Goal: Use online tool/utility: Utilize a website feature to perform a specific function

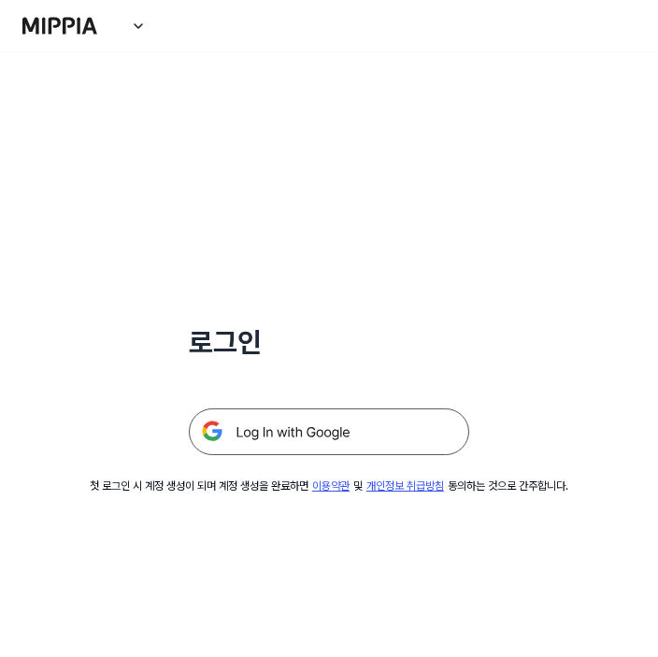
click at [307, 432] on img at bounding box center [329, 431] width 280 height 47
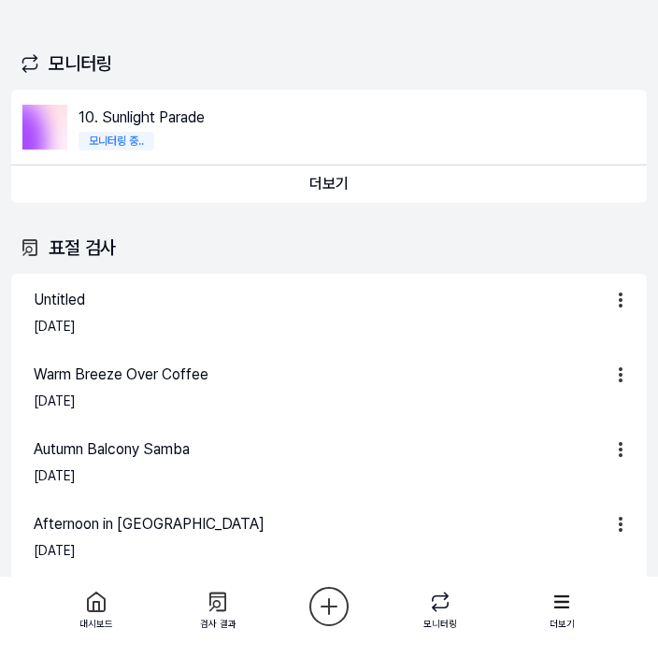
click at [335, 620] on html "대시보드 가격안내 업데이트 문의하기 181 Jazzy Sons 대시보드 표절 검사 음악 분석 AI 판별기 모니터링 스탠다드 더보기 오늘 검사 …" at bounding box center [329, 328] width 658 height 657
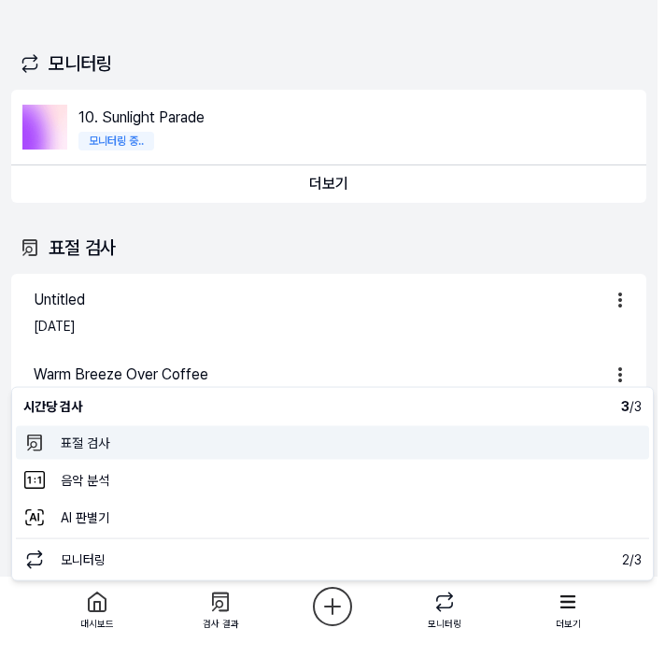
click at [111, 452] on 표절검사 "표절 검사" at bounding box center [333, 443] width 634 height 34
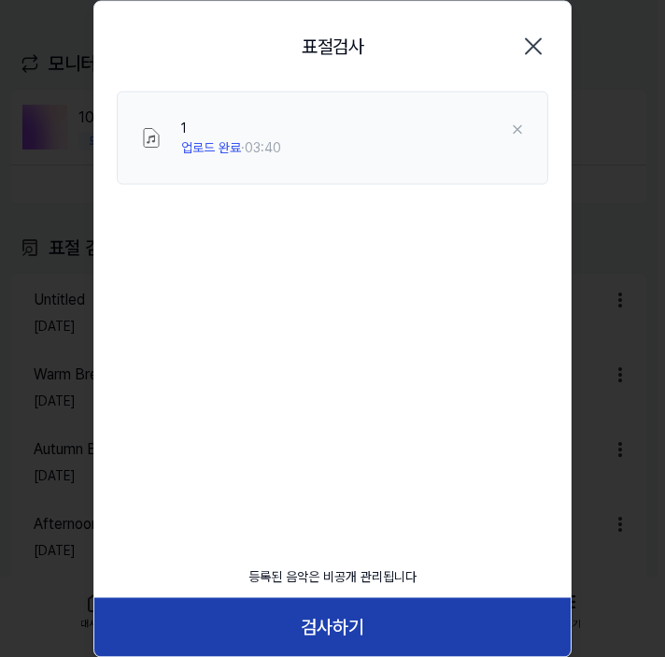
click at [341, 617] on button "검사하기" at bounding box center [332, 627] width 477 height 58
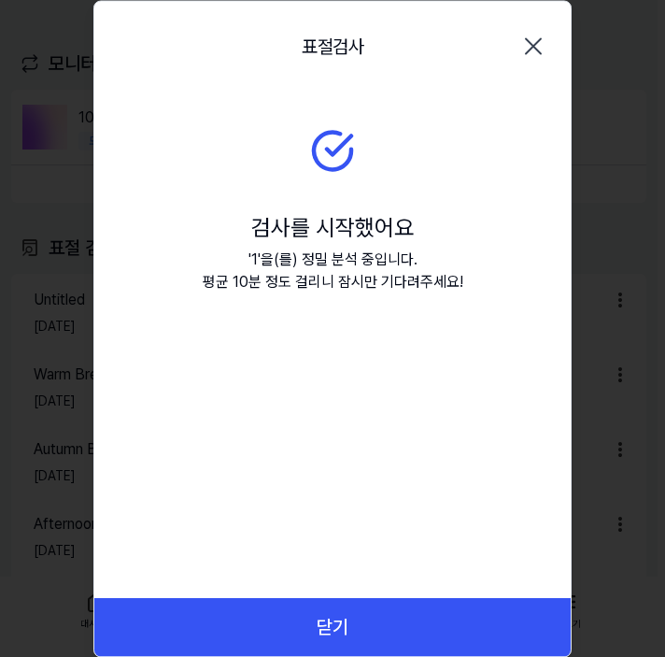
click at [350, 623] on button "닫기" at bounding box center [332, 627] width 477 height 58
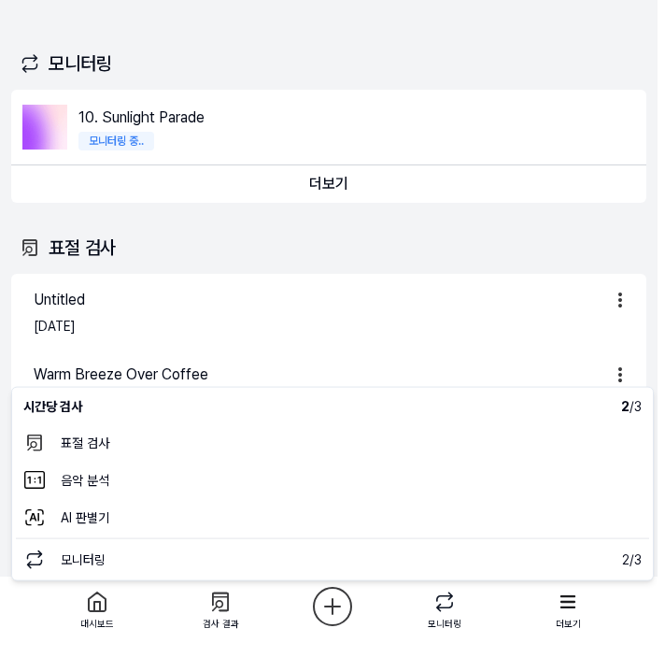
click at [334, 599] on html "대시보드 가격안내 업데이트 문의하기 181 Jazzy Sons 대시보드 표절 검사 음악 분석 AI 판별기 모니터링 스탠다드 더보기 오늘 검사 …" at bounding box center [332, 328] width 665 height 657
click at [340, 605] on html "대시보드 가격안내 업데이트 문의하기 181 Jazzy Sons 대시보드 표절 검사 음악 분석 AI 판별기 모니터링 스탠다드 더보기 오늘 검사 …" at bounding box center [332, 328] width 665 height 657
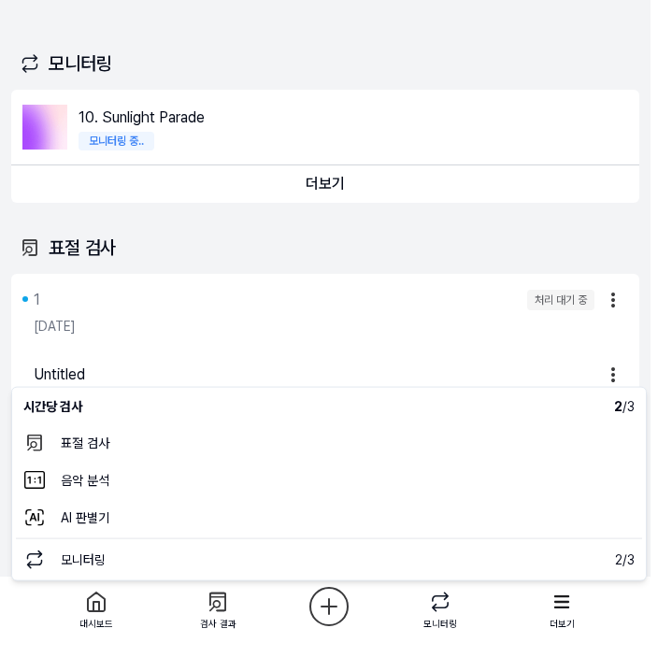
click at [333, 620] on html "대시보드 가격안내 업데이트 문의하기 181 Jazzy Sons 대시보드 표절 검사 음악 분석 AI 판별기 모니터링 스탠다드 더보기 오늘 검사 …" at bounding box center [329, 328] width 658 height 657
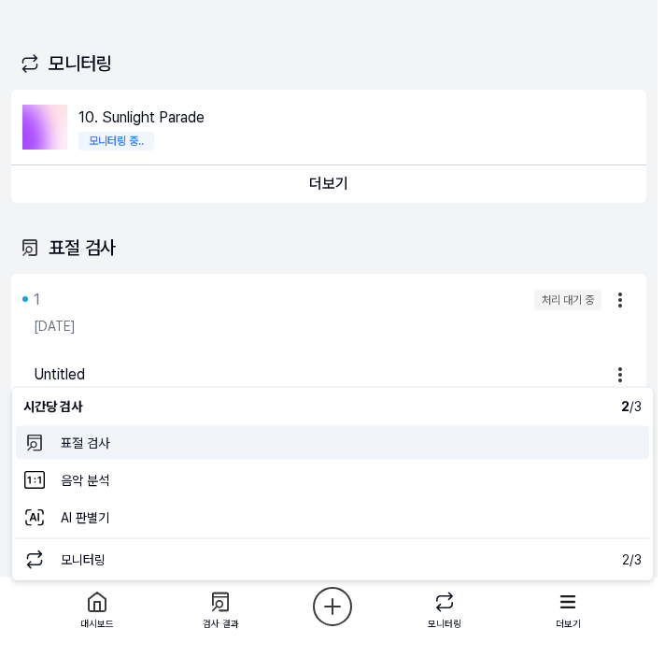
click at [251, 426] on 표절검사 "표절 검사" at bounding box center [333, 443] width 634 height 34
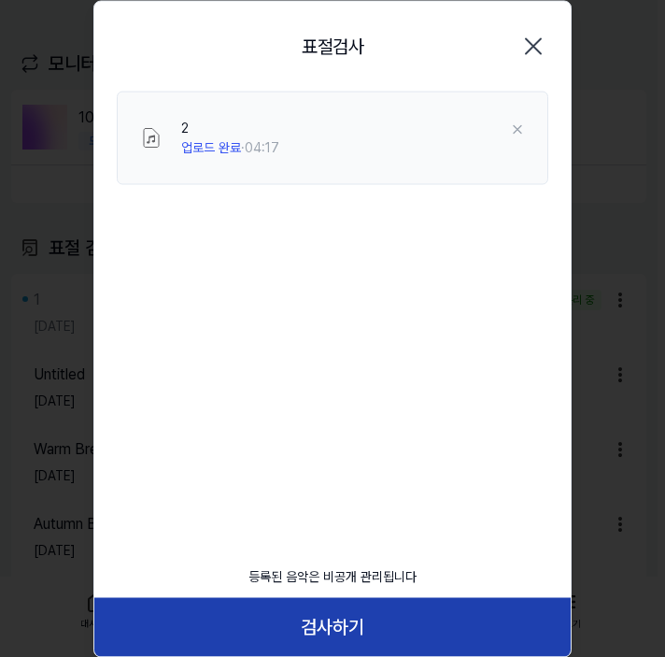
click at [316, 605] on button "검사하기" at bounding box center [332, 627] width 477 height 58
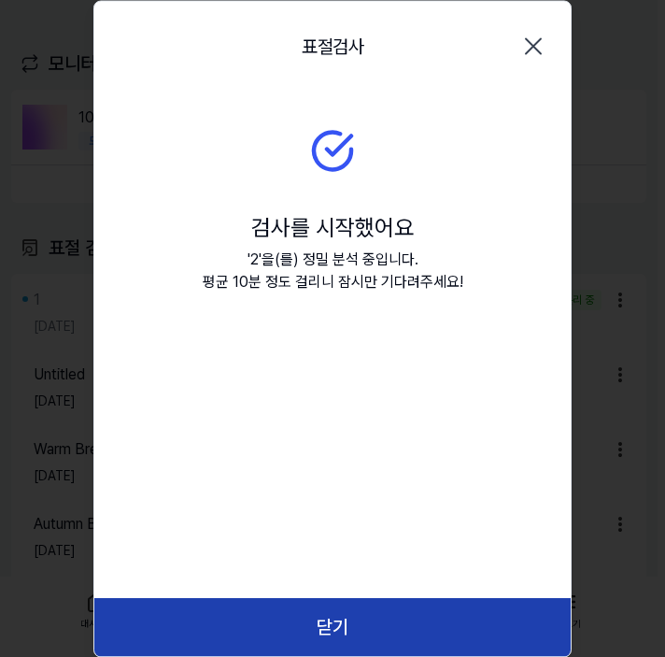
click at [312, 605] on button "닫기" at bounding box center [332, 627] width 477 height 58
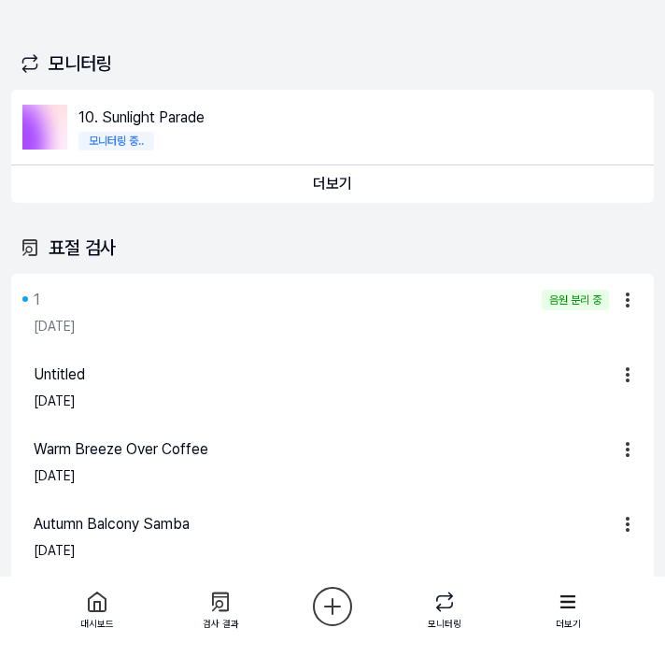
click at [328, 608] on html "대시보드 가격안내 업데이트 문의하기 181 Jazzy Sons 대시보드 표절 검사 음악 분석 AI 판별기 모니터링 스탠다드 더보기 오늘 검사 …" at bounding box center [332, 328] width 665 height 657
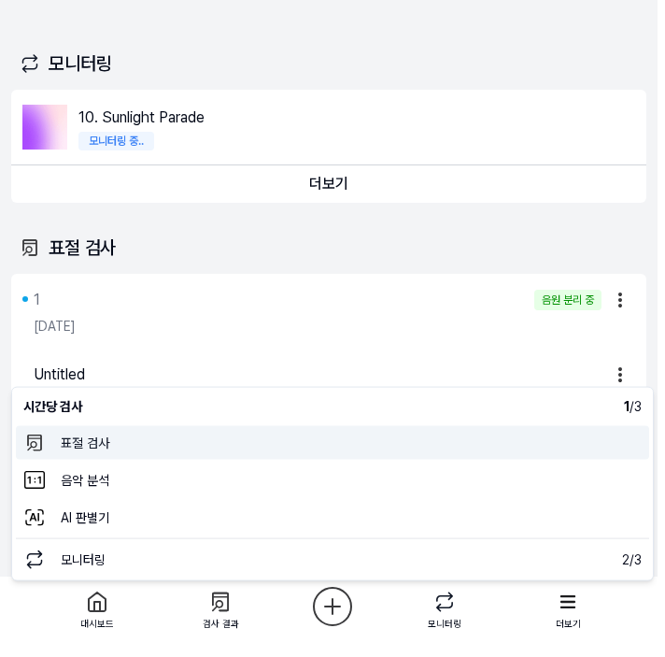
click at [122, 436] on 표절검사 "표절 검사" at bounding box center [333, 443] width 634 height 34
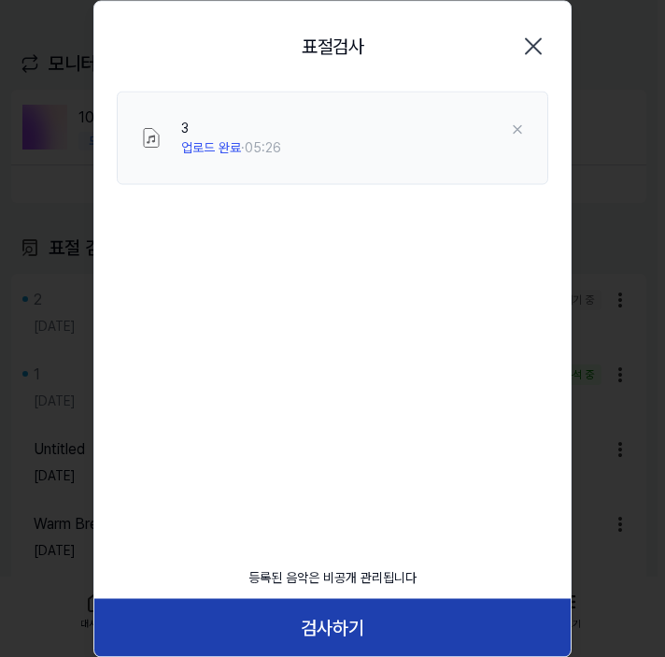
click at [308, 616] on button "검사하기" at bounding box center [332, 627] width 477 height 58
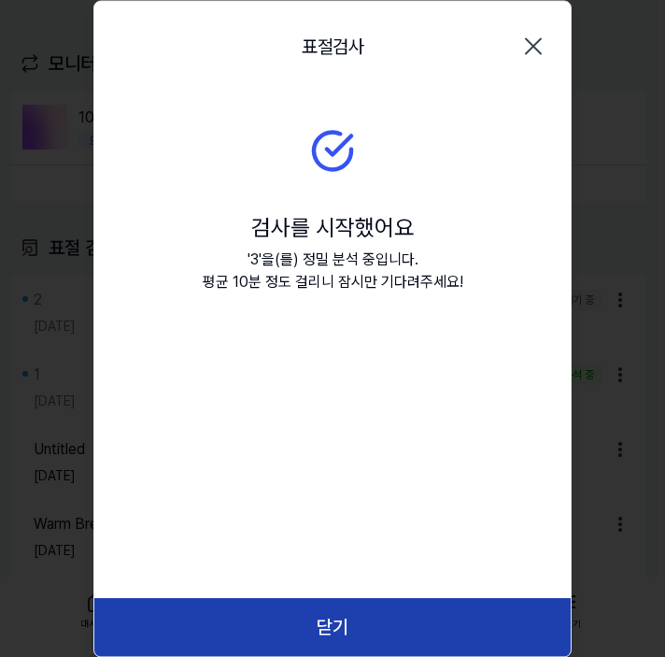
drag, startPoint x: 307, startPoint y: 618, endPoint x: 313, endPoint y: 639, distance: 22.2
click at [313, 639] on button "닫기" at bounding box center [332, 627] width 477 height 58
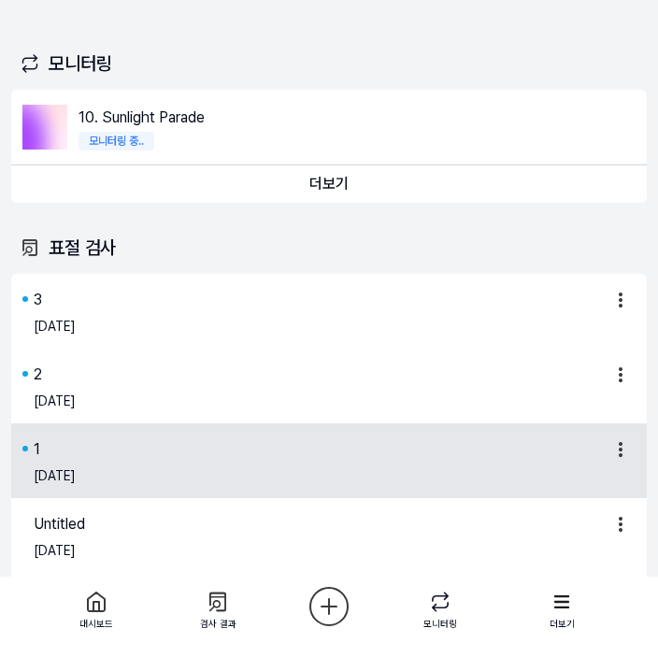
click at [37, 456] on div "1" at bounding box center [37, 449] width 7 height 22
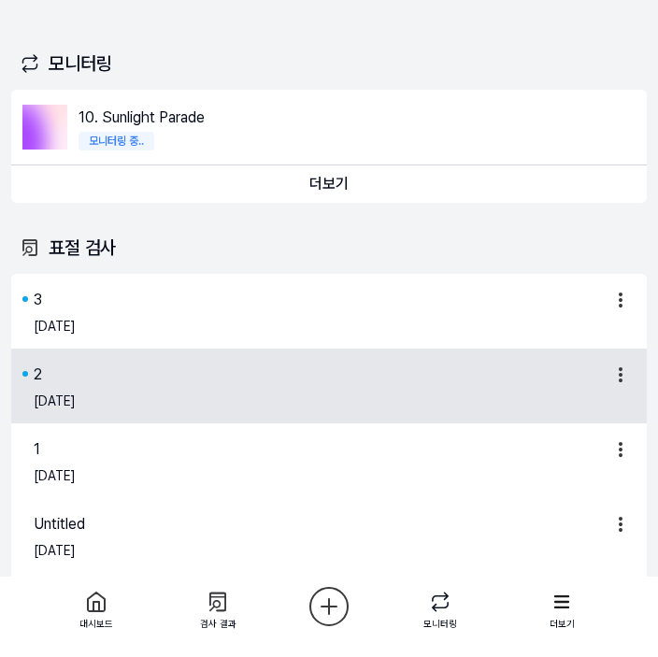
click at [73, 394] on div "[DATE]" at bounding box center [55, 402] width 42 height 20
click at [34, 383] on div "2" at bounding box center [38, 375] width 8 height 22
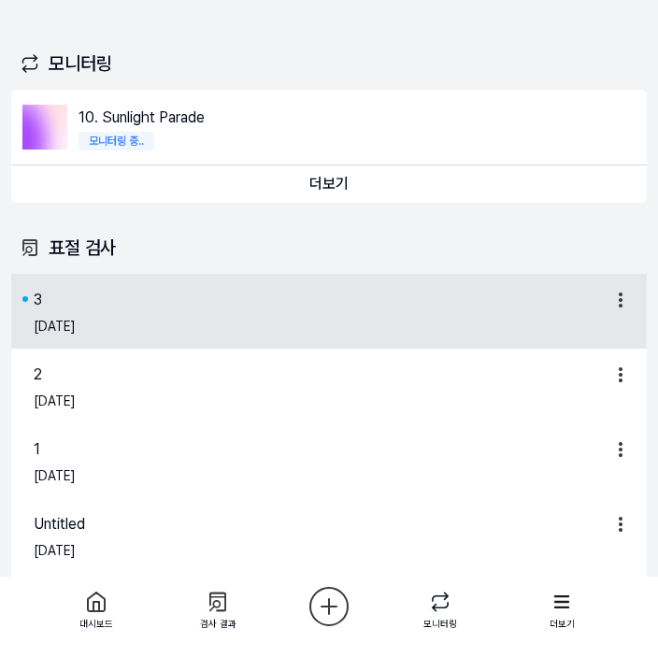
click at [37, 340] on div "[DATE]" at bounding box center [333, 326] width 598 height 31
click at [37, 328] on div "[DATE]" at bounding box center [55, 327] width 42 height 20
click at [56, 302] on div "3" at bounding box center [318, 300] width 568 height 22
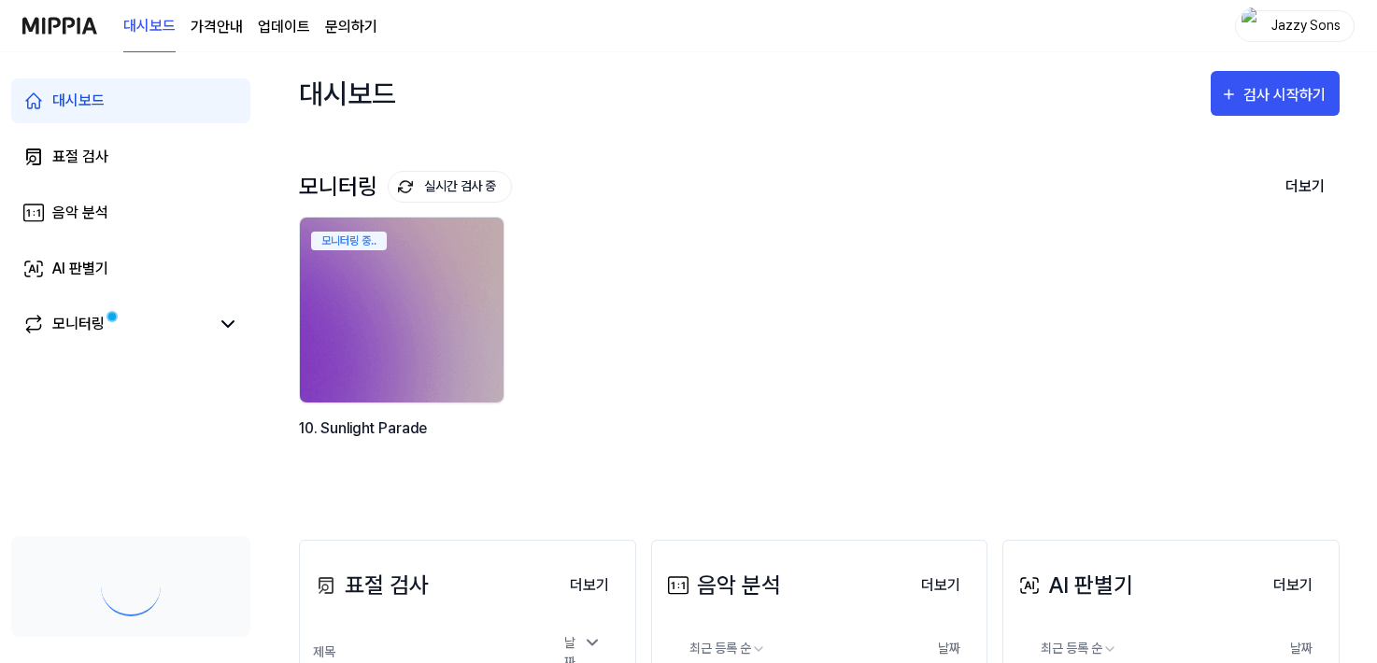
click at [1320, 107] on button "검사 시작하기" at bounding box center [1275, 93] width 129 height 45
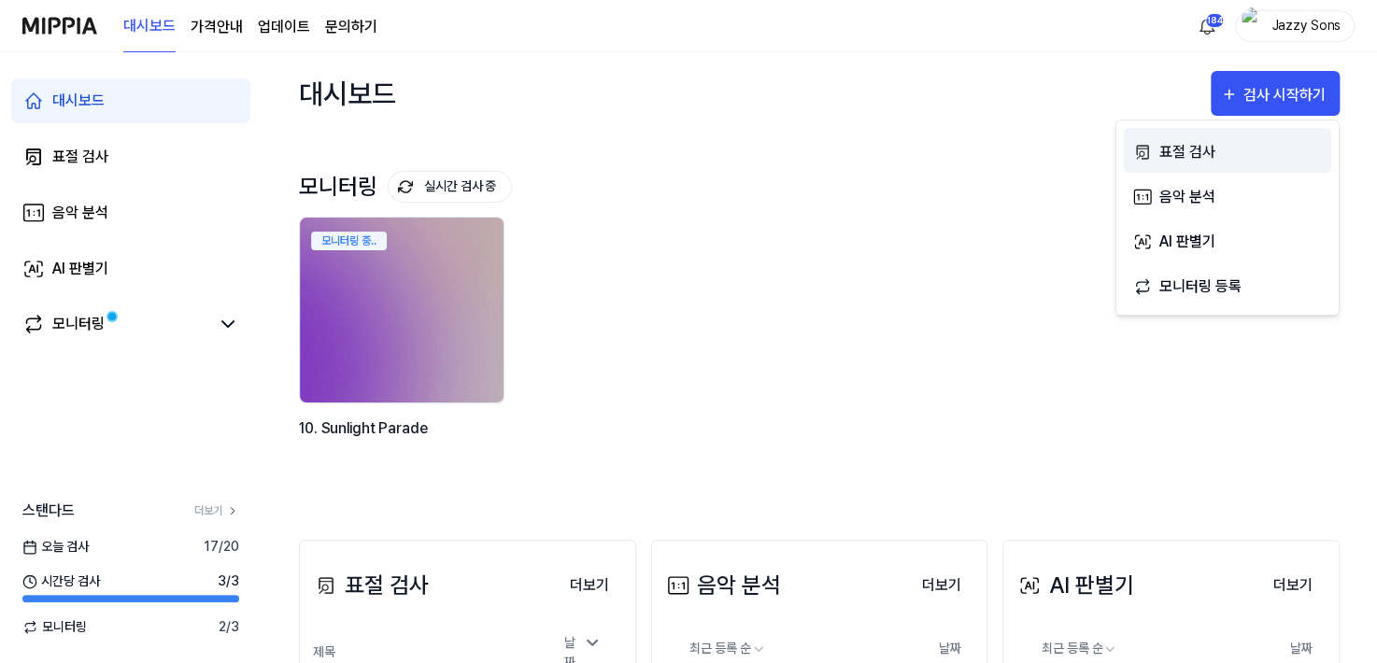
click at [1226, 145] on div "표절 검사" at bounding box center [1241, 152] width 163 height 24
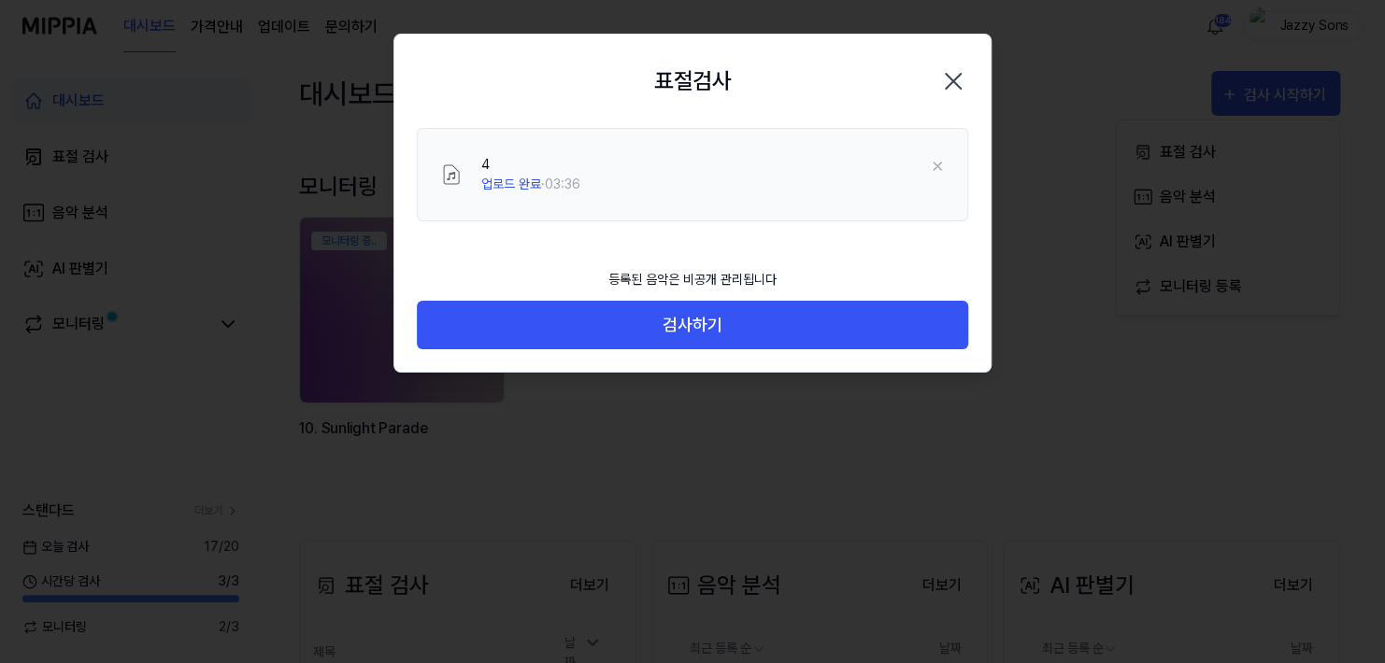
click at [689, 356] on div "등록된 음악은 비공개 관리됩니다 검사하기" at bounding box center [692, 316] width 596 height 114
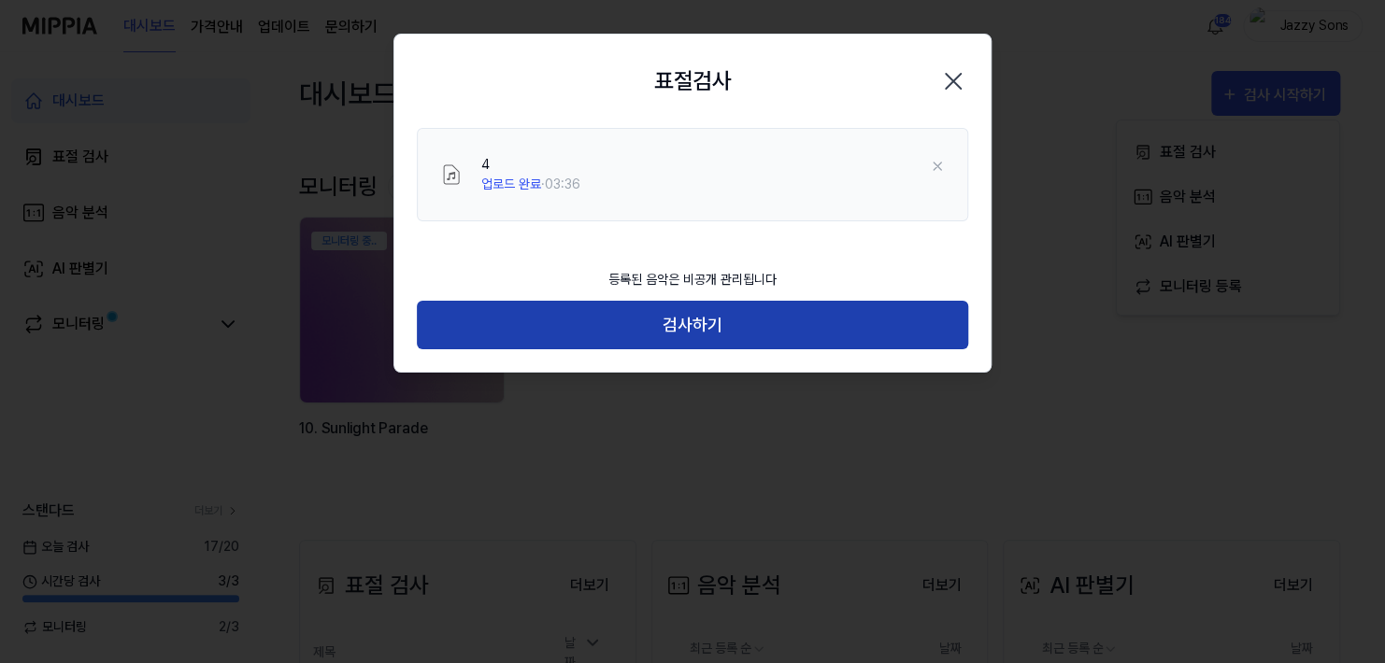
click at [707, 328] on button "검사하기" at bounding box center [692, 326] width 551 height 50
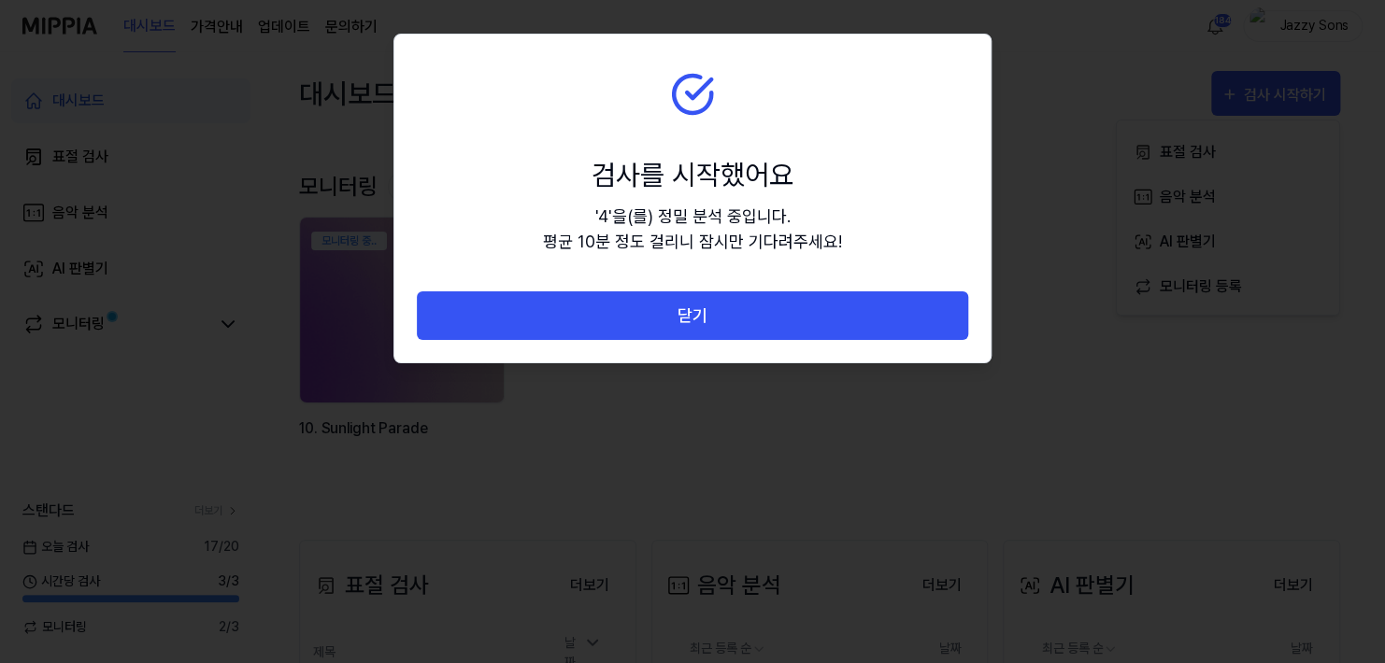
click at [725, 328] on button "닫기" at bounding box center [692, 317] width 551 height 50
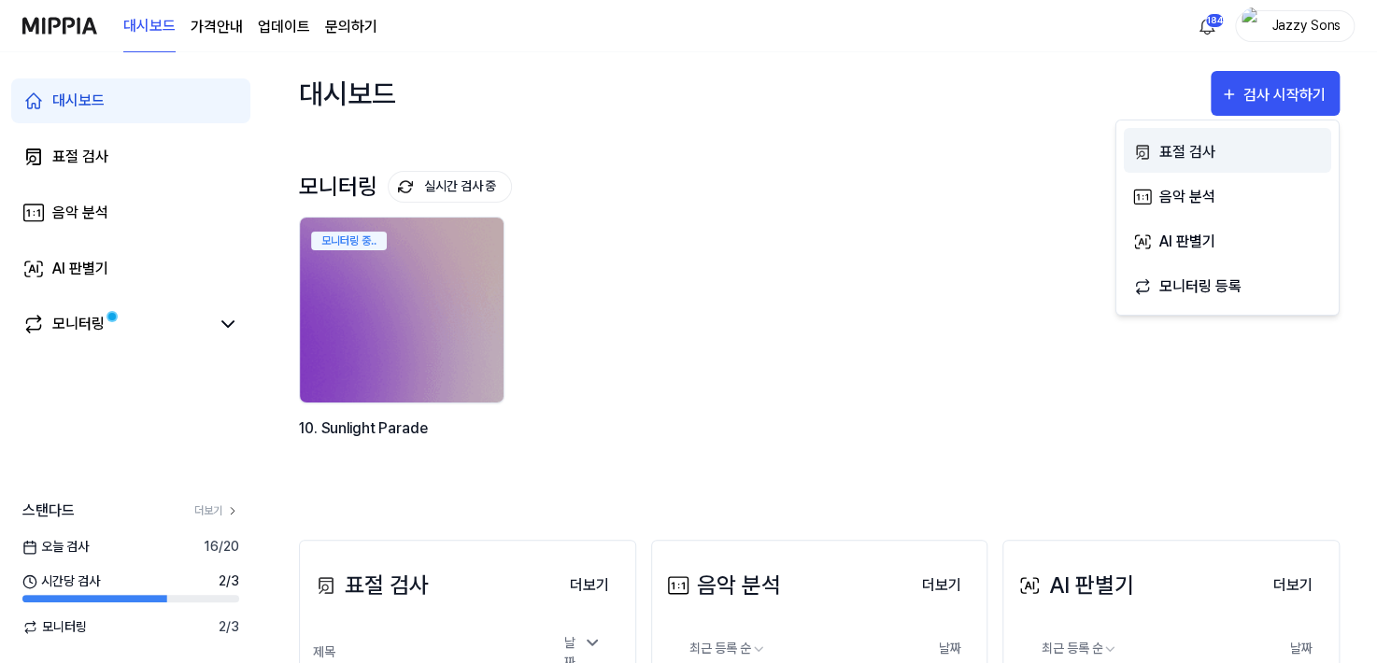
click at [1218, 149] on div "표절 검사" at bounding box center [1241, 152] width 163 height 24
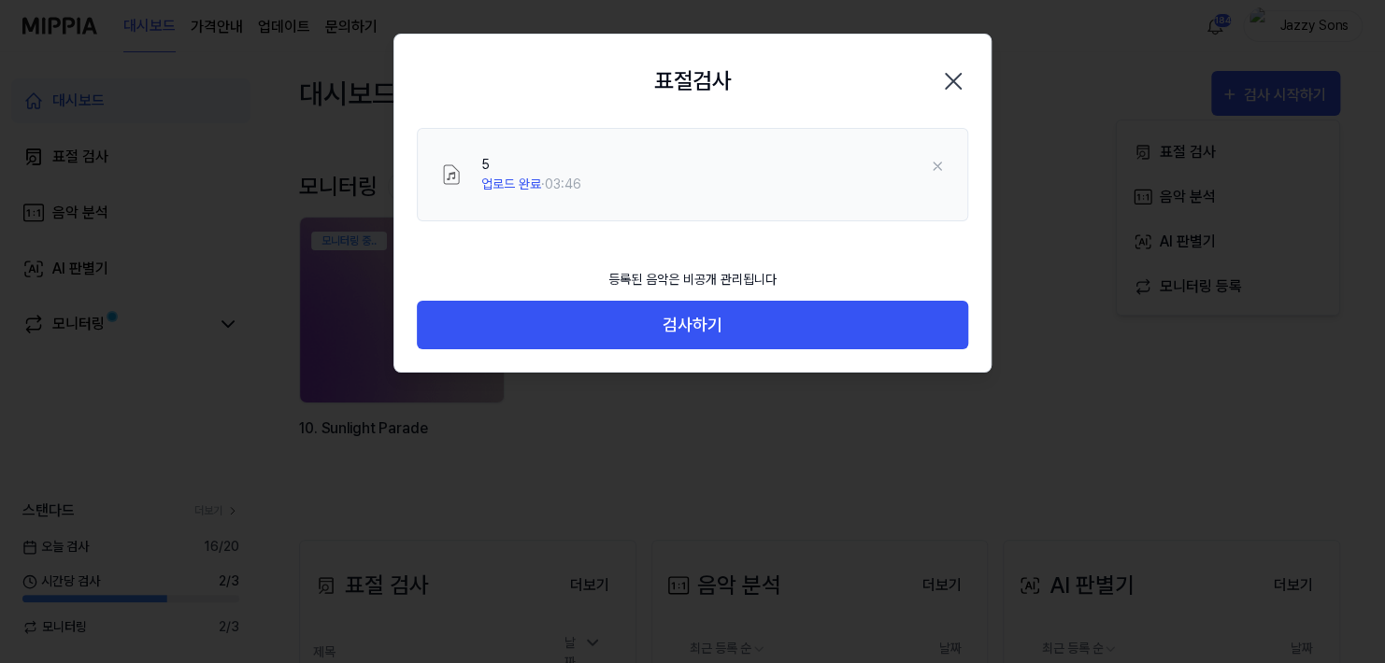
click at [730, 357] on div "등록된 음악은 비공개 관리됩니다 검사하기" at bounding box center [692, 316] width 596 height 114
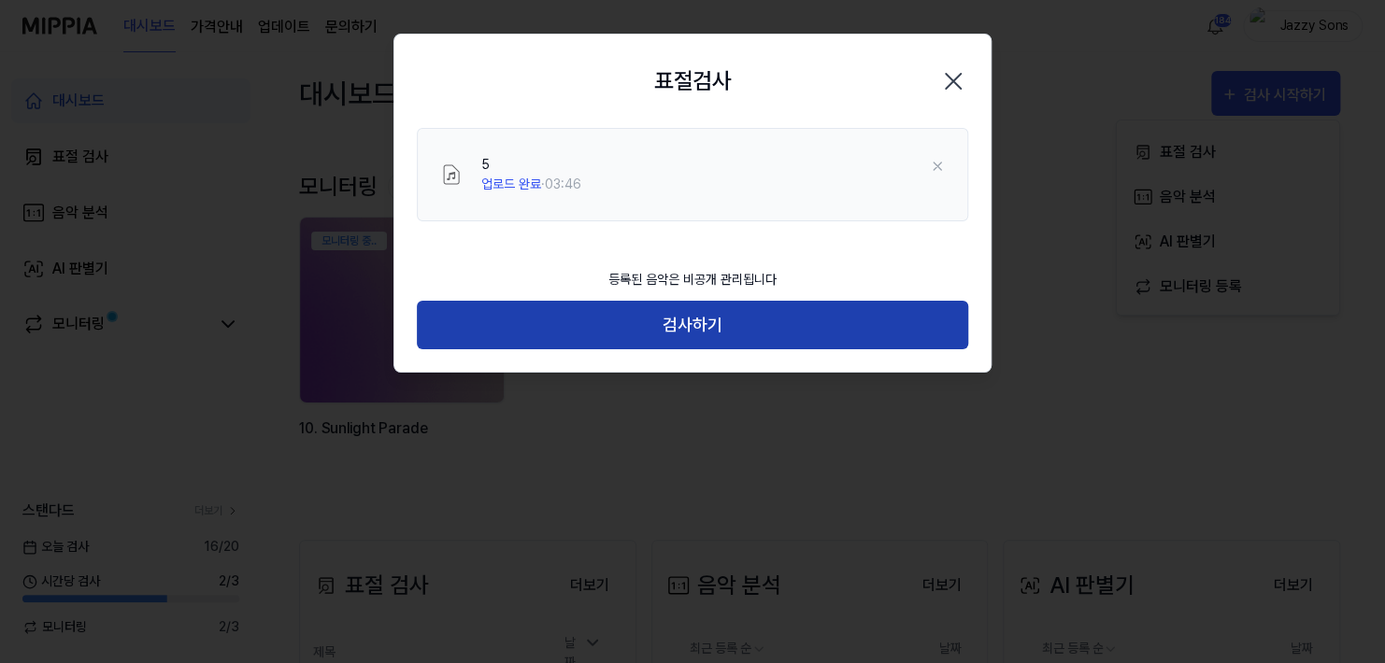
click at [736, 336] on button "검사하기" at bounding box center [692, 326] width 551 height 50
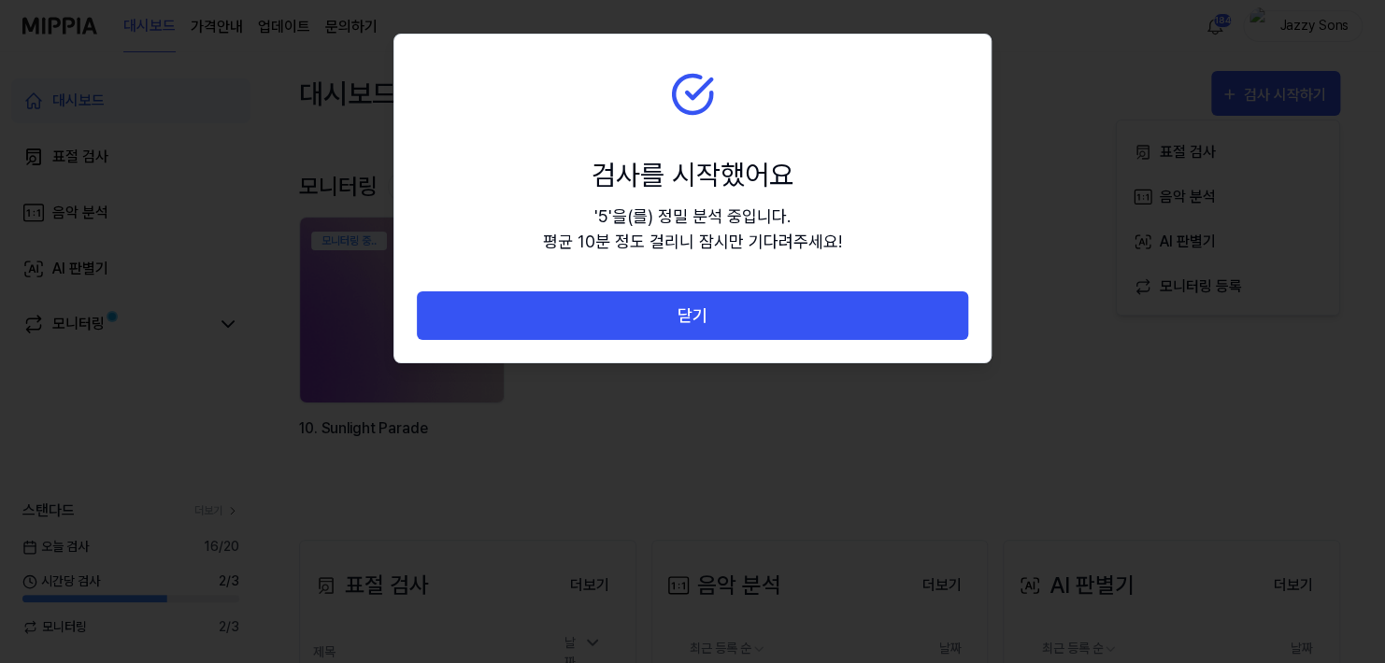
click at [768, 325] on button "닫기" at bounding box center [692, 317] width 551 height 50
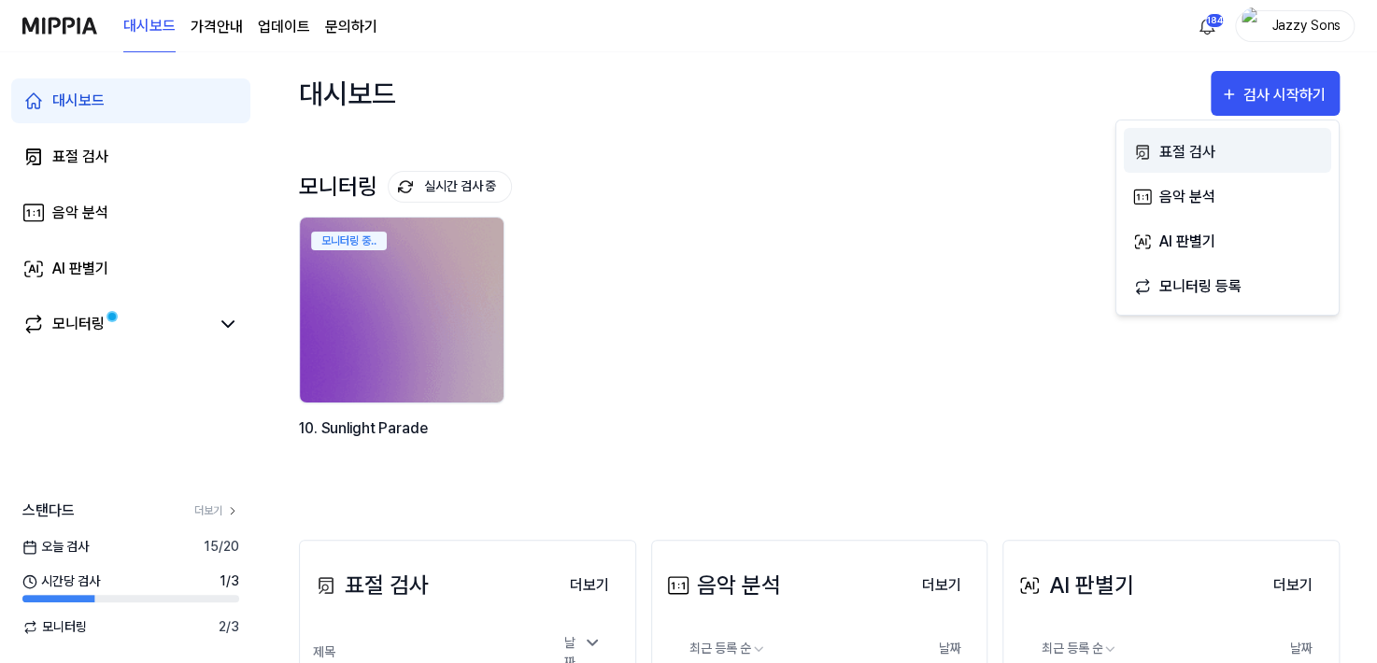
click at [1219, 143] on div "표절 검사" at bounding box center [1241, 152] width 163 height 24
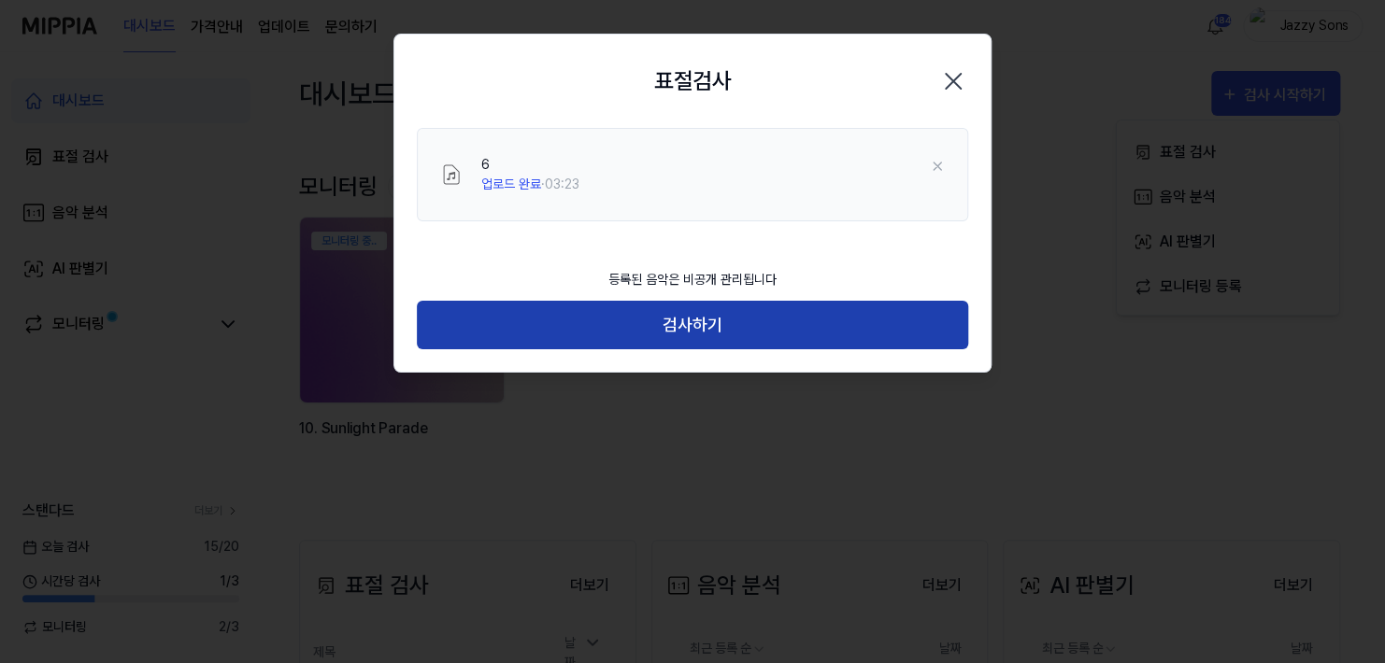
click at [706, 316] on button "검사하기" at bounding box center [692, 326] width 551 height 50
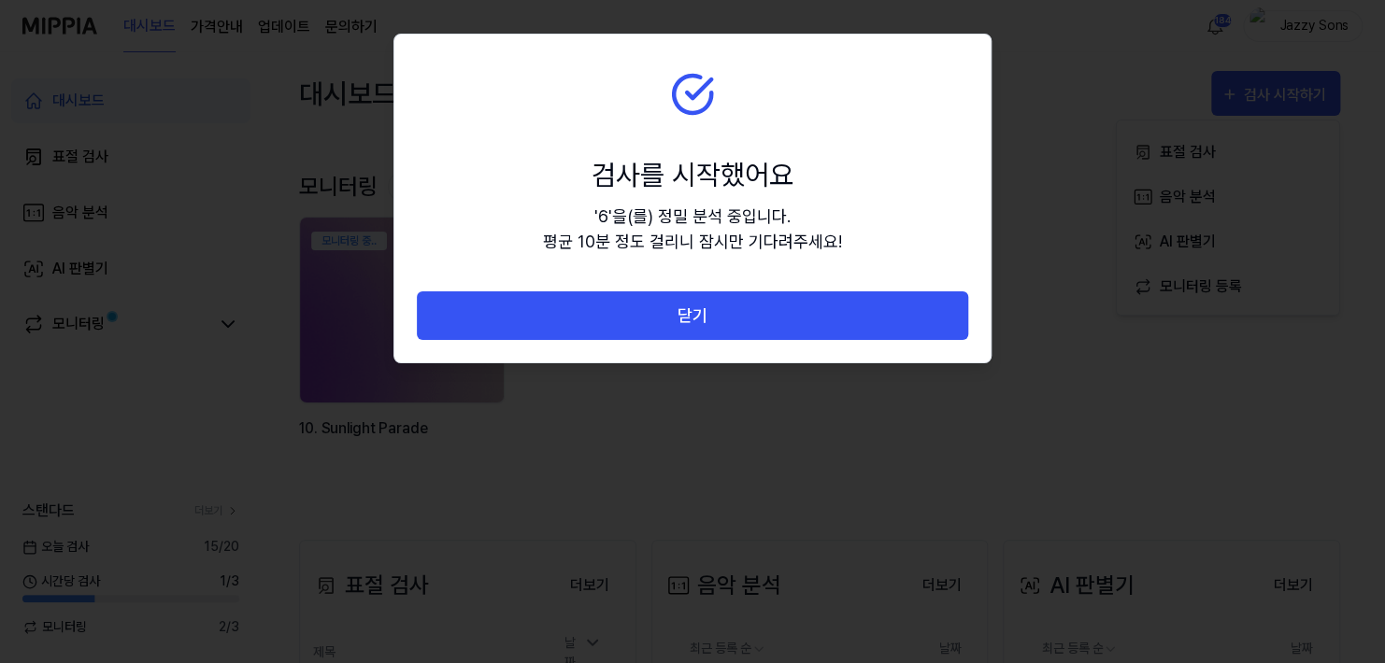
click at [706, 331] on button "닫기" at bounding box center [692, 317] width 551 height 50
